Goal: Use online tool/utility: Utilize a website feature to perform a specific function

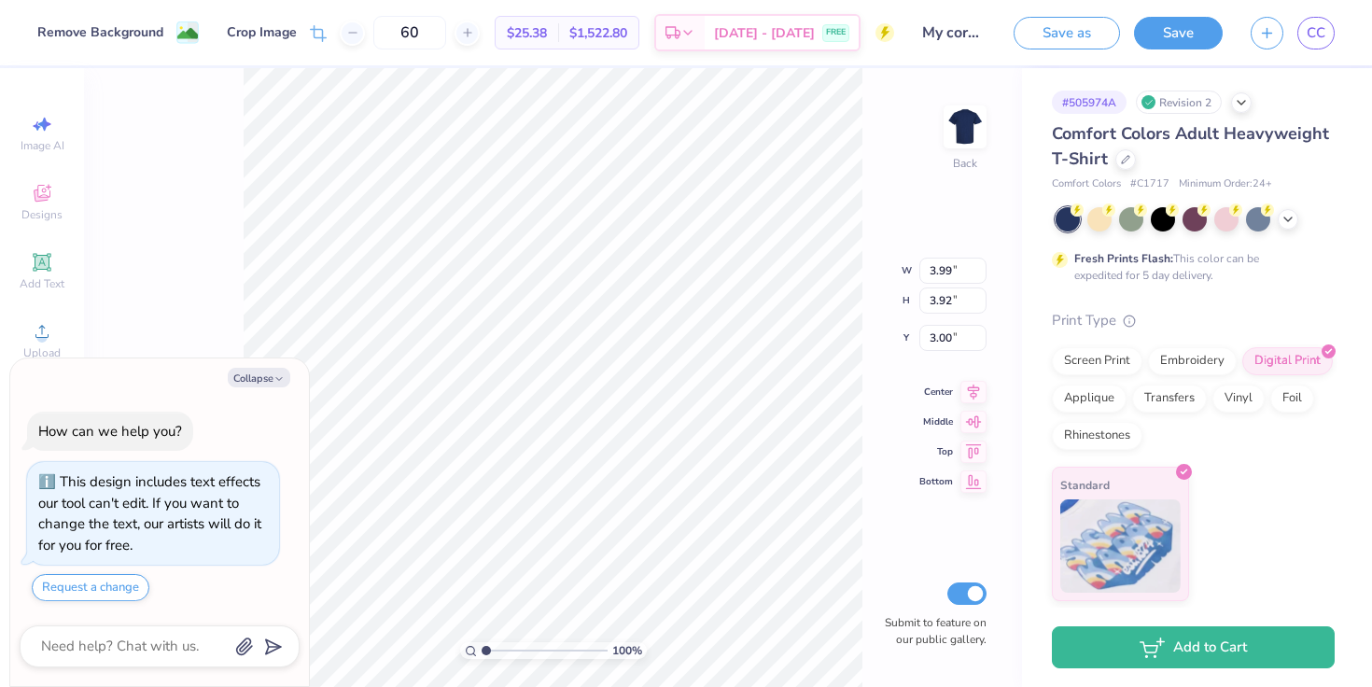
type textarea "x"
type input "10.61"
type input "10.42"
type input "3.01"
type textarea "x"
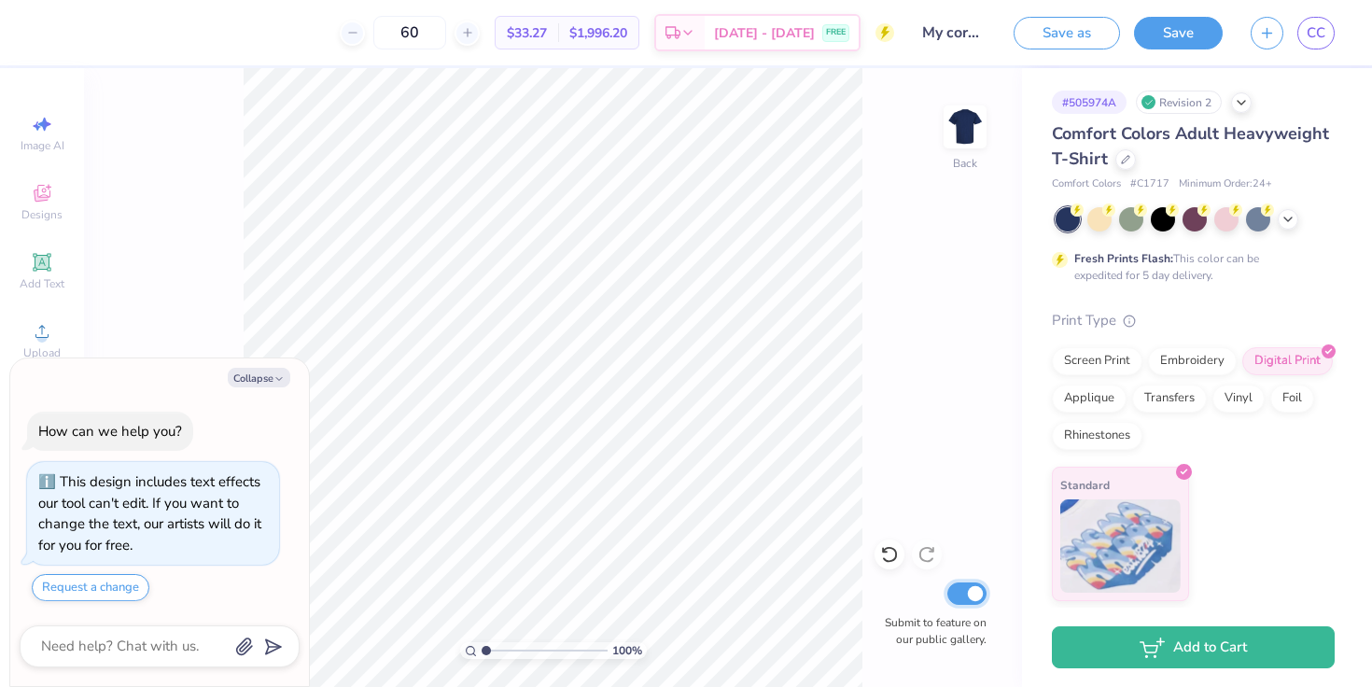
click at [965, 599] on input "Submit to feature on our public gallery." at bounding box center [966, 593] width 39 height 22
checkbox input "false"
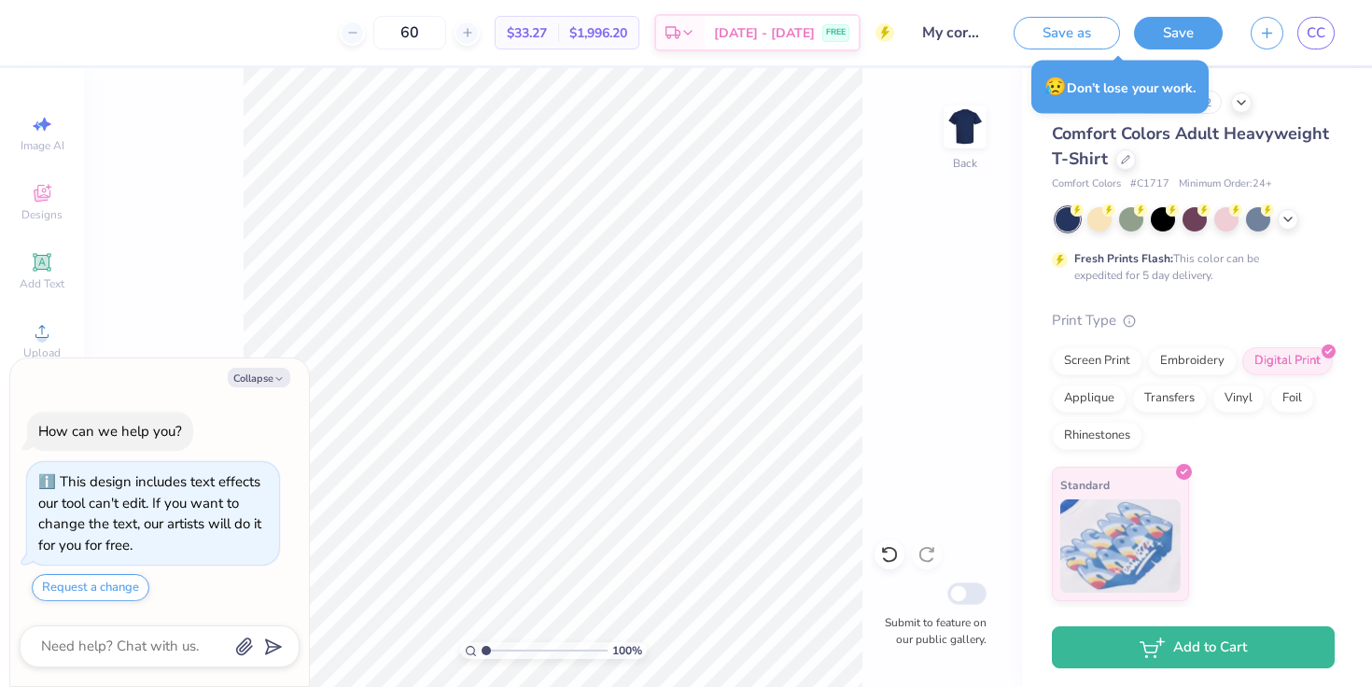
type textarea "x"
